Goal: Ask a question

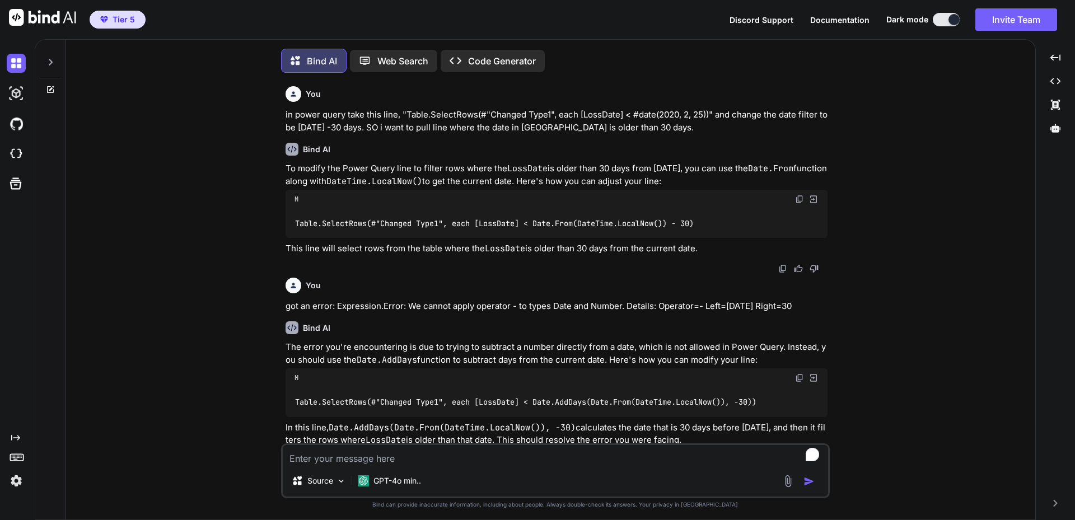
scroll to position [6, 0]
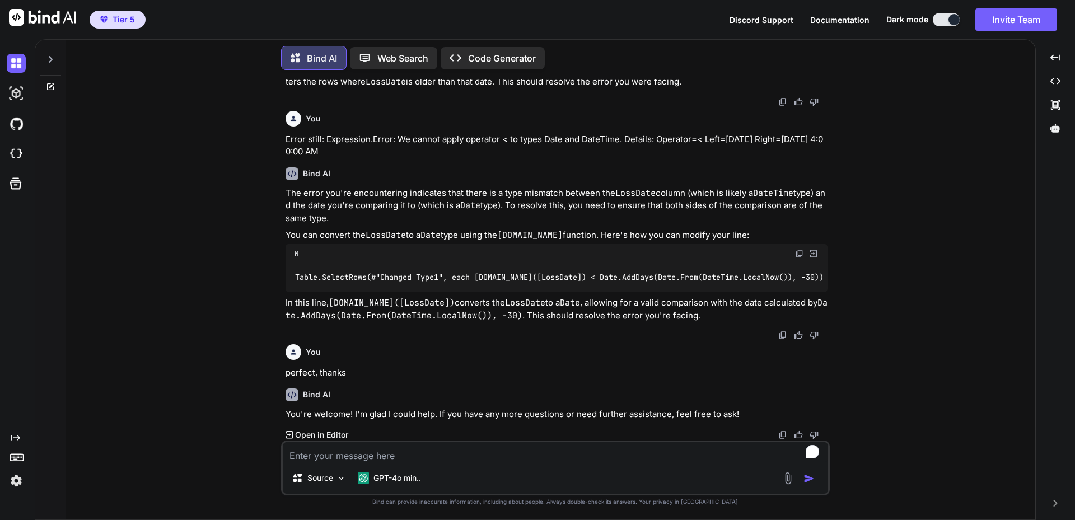
click at [303, 53] on icon at bounding box center [299, 58] width 16 height 14
click at [51, 57] on icon at bounding box center [51, 59] width 4 height 7
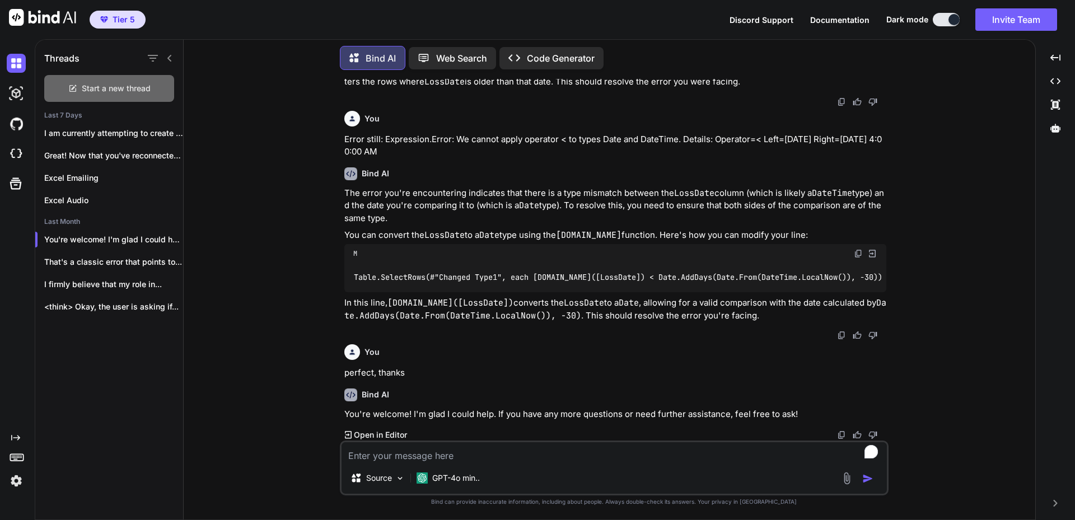
click at [118, 86] on span "Start a new thread" at bounding box center [116, 88] width 69 height 11
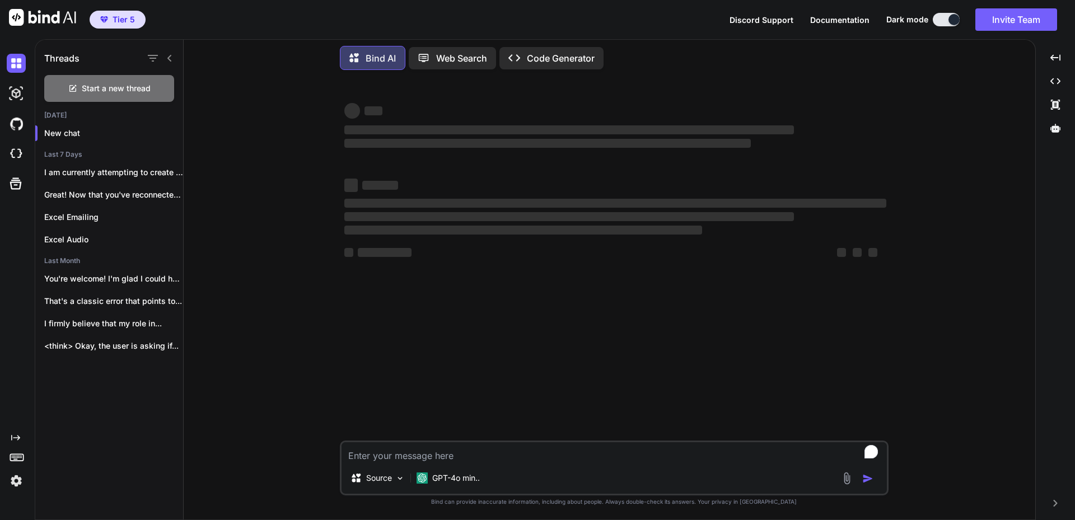
type textarea "x"
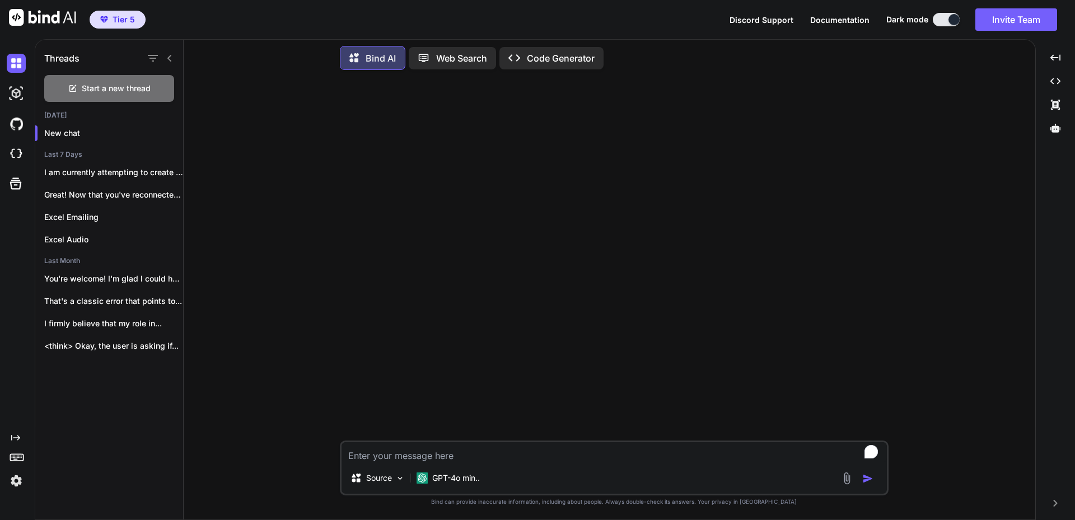
click at [473, 451] on textarea "To enrich screen reader interactions, please activate Accessibility in Grammarl…" at bounding box center [613, 452] width 545 height 20
paste textarea "= Table.SelectRows(#"Changed Type", each ([First entry] = 1) and ([Verification…"
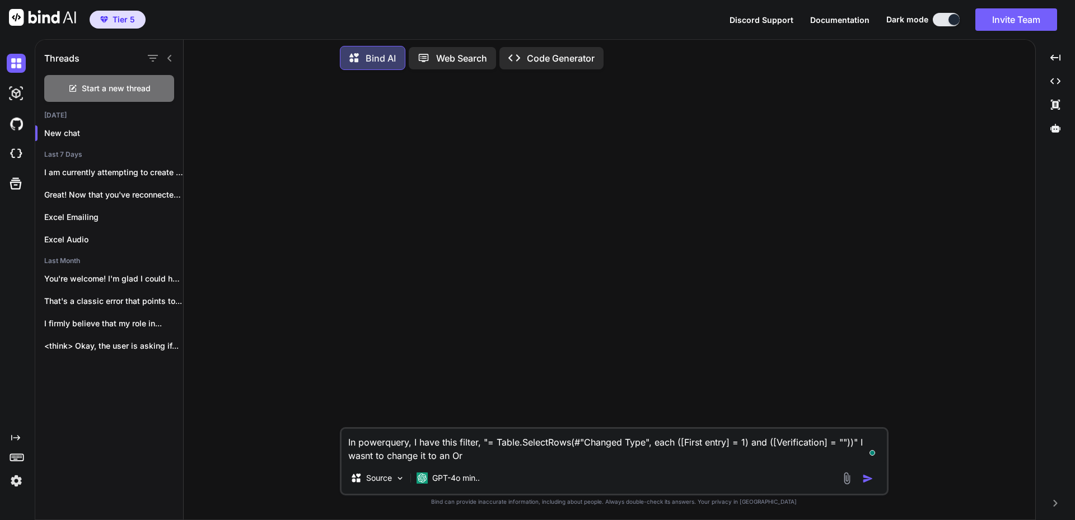
drag, startPoint x: 677, startPoint y: 442, endPoint x: 847, endPoint y: 444, distance: 170.2
click at [847, 444] on textarea "In powerquery, I have this filter, "= Table.SelectRows(#"Changed Type", each ([…" at bounding box center [613, 446] width 545 height 34
click at [490, 458] on textarea "In powerquery, I have this filter, "= Table.SelectRows(#"Changed Type", each ([…" at bounding box center [613, 446] width 545 height 34
paste textarea "([First entry] = 1) and ([Verification] = "")"
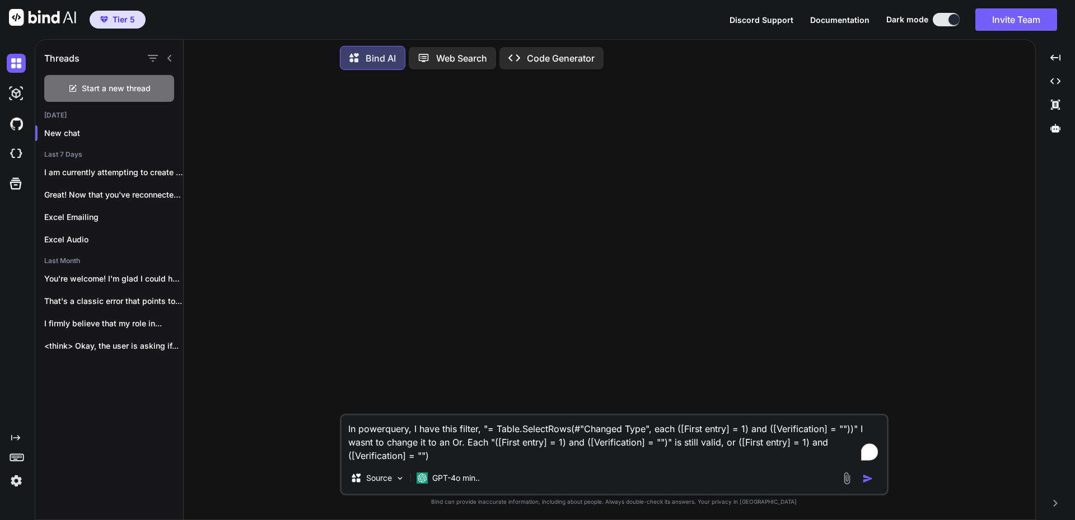
click at [369, 456] on textarea "In powerquery, I have this filter, "= Table.SelectRows(#"Changed Type", each ([…" at bounding box center [613, 438] width 545 height 47
type textarea "In powerquery, I have this filter, "= Table.SelectRows(#"Changed Type", each ([…"
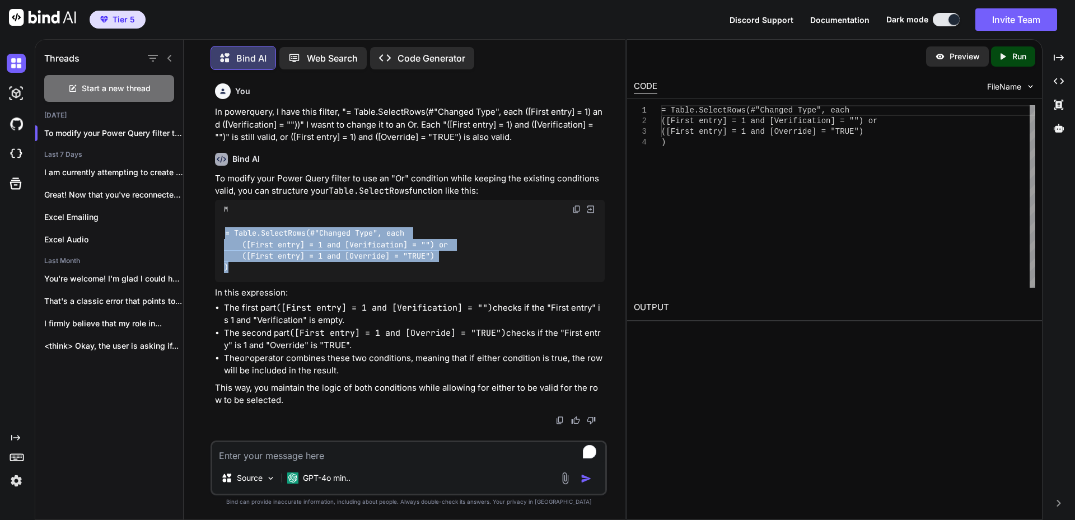
drag, startPoint x: 225, startPoint y: 231, endPoint x: 243, endPoint y: 267, distance: 40.1
click at [243, 267] on div "= Table.SelectRows(#"Changed Type", each ([First entry] = 1 and [Verification] …" at bounding box center [410, 251] width 390 height 64
copy code "= Table.SelectRows(#"Changed Type", each ([First entry] = 1 and [Verification] …"
